Goal: Task Accomplishment & Management: Manage account settings

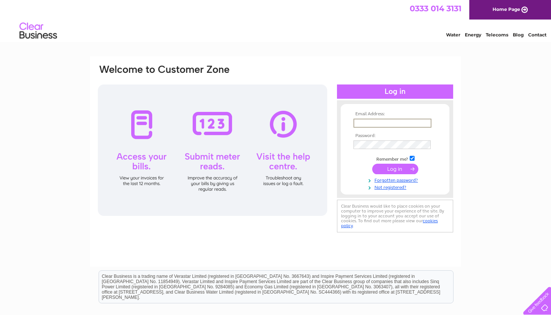
paste input "info@eddlewood.net"
type input "info@eddlewood.net"
click at [407, 170] on input "submit" at bounding box center [395, 168] width 46 height 10
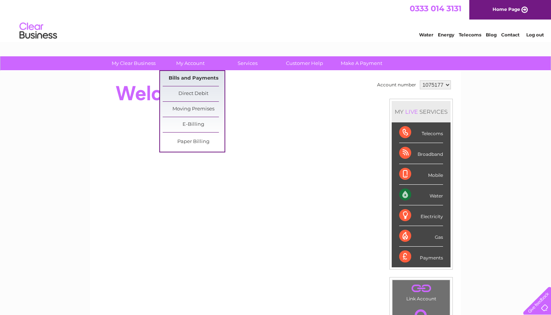
click at [186, 74] on link "Bills and Payments" at bounding box center [194, 78] width 62 height 15
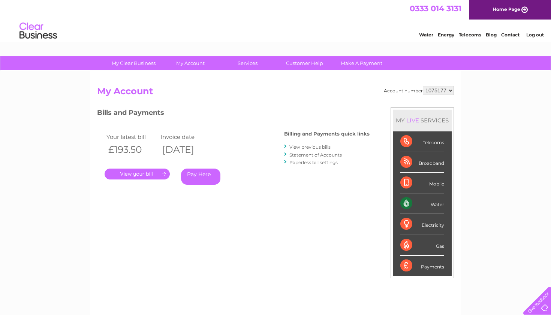
click at [311, 146] on link "View previous bills" at bounding box center [309, 147] width 41 height 6
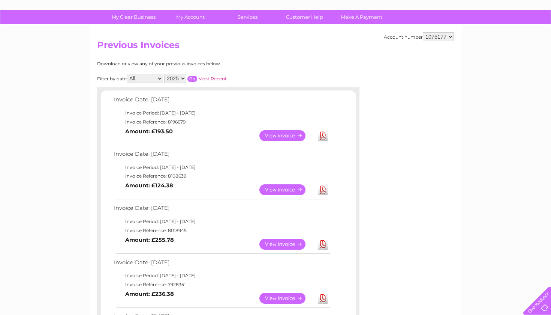
scroll to position [51, 0]
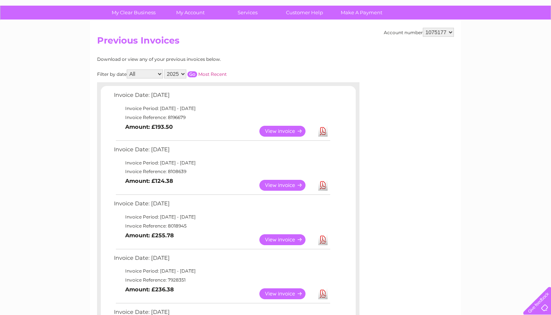
click at [290, 183] on link "View" at bounding box center [286, 185] width 55 height 11
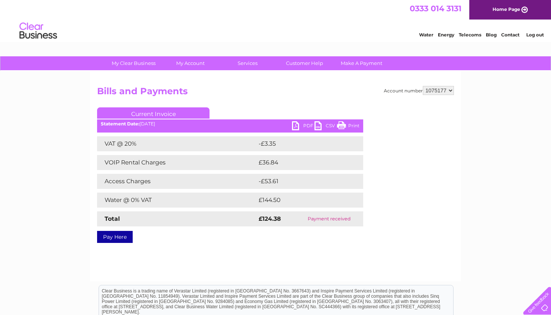
click at [299, 124] on link "PDF" at bounding box center [303, 126] width 22 height 11
click at [332, 32] on div "Water Energy Telecoms Blog Contact Log out" at bounding box center [275, 31] width 551 height 24
click at [534, 32] on link "Log out" at bounding box center [535, 35] width 18 height 6
